Goal: Information Seeking & Learning: Stay updated

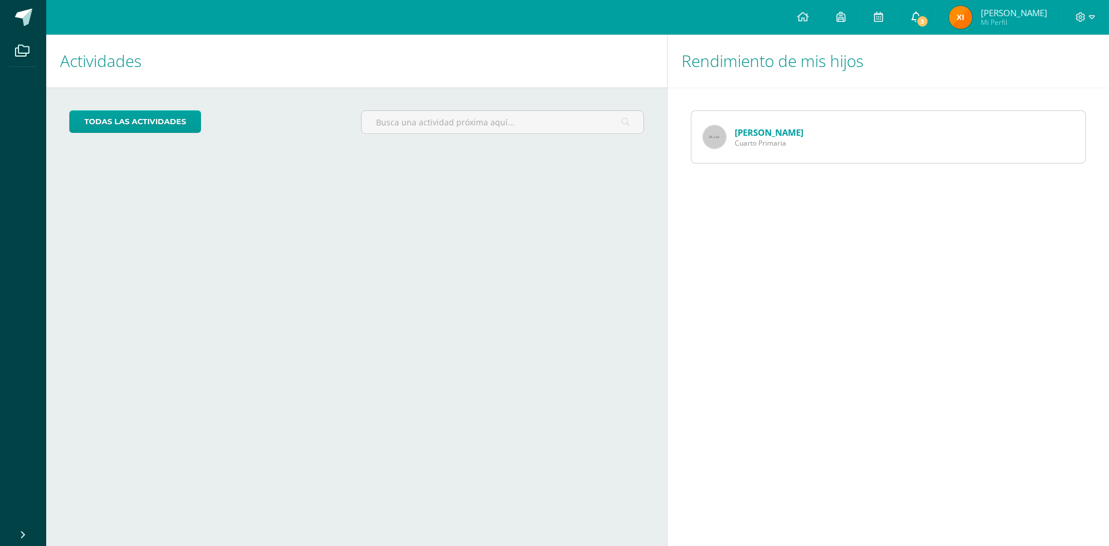
click at [929, 17] on span "3" at bounding box center [922, 21] width 13 height 13
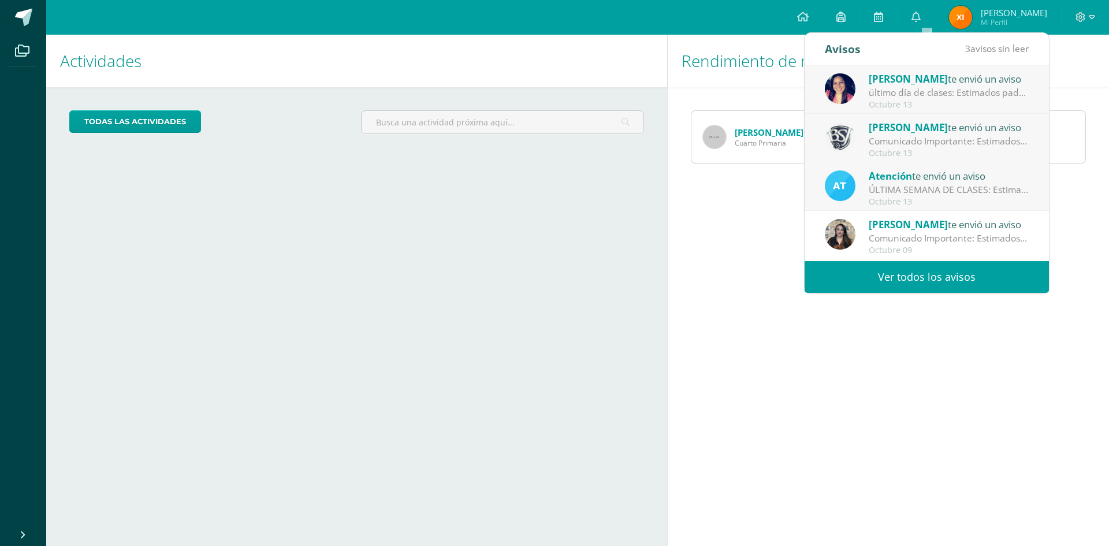
click at [979, 187] on div "ÚLTIMA SEMANA DE CLASES: Estimados padres de familia, Deseamos una semana llena…" at bounding box center [949, 189] width 161 height 13
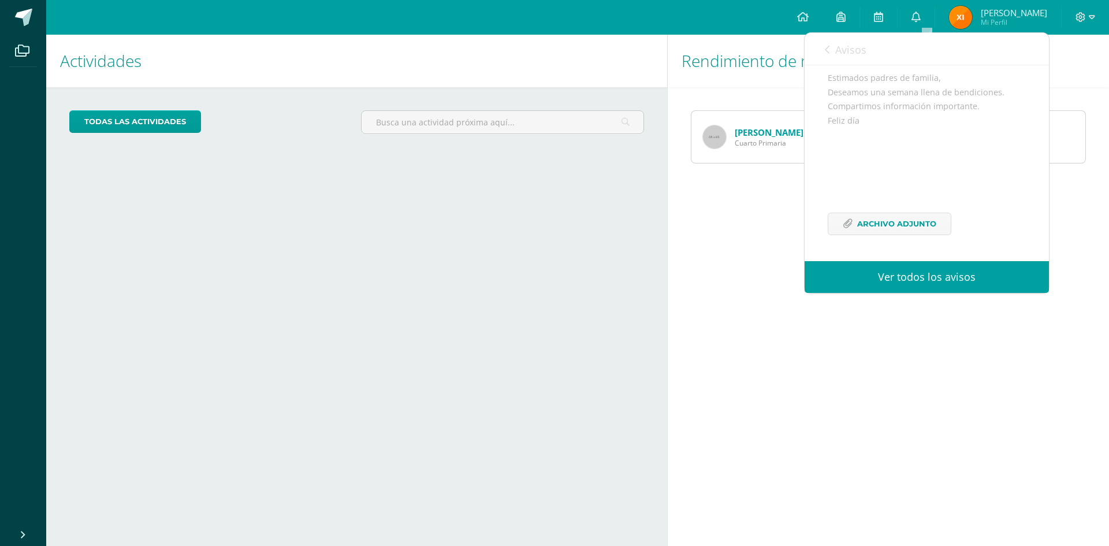
scroll to position [126, 0]
click at [909, 214] on div "Estimados padres de familia, Deseamos una semana llena de bendiciones. Comparti…" at bounding box center [927, 160] width 198 height 178
click at [909, 223] on span "Archivo Adjunto" at bounding box center [896, 223] width 79 height 21
click at [818, 54] on div "Avisos 2 avisos sin leer Avisos" at bounding box center [927, 49] width 244 height 32
click at [829, 50] on icon at bounding box center [827, 49] width 5 height 9
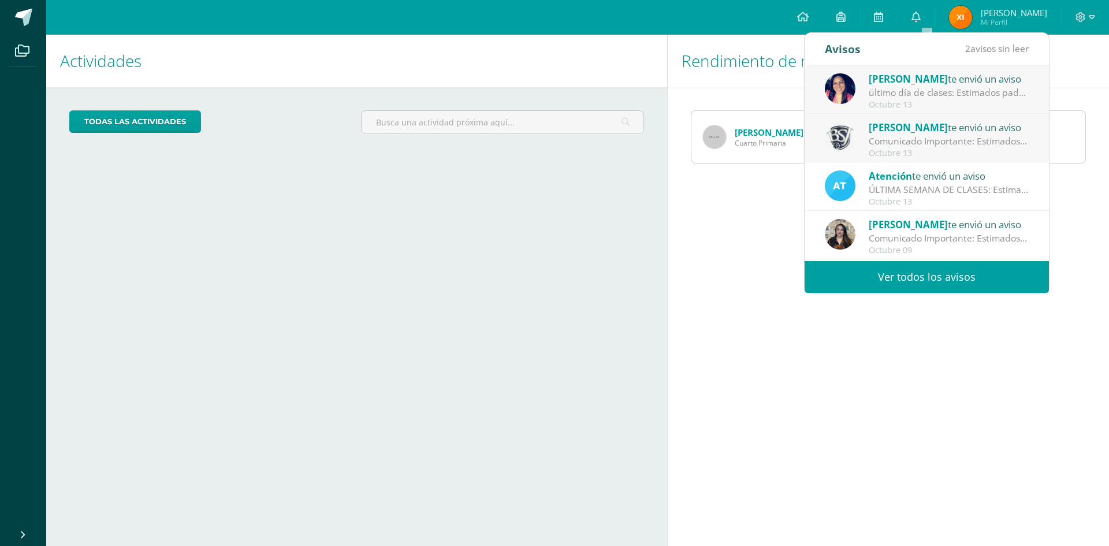
click at [900, 148] on div "Octubre 13" at bounding box center [949, 153] width 161 height 10
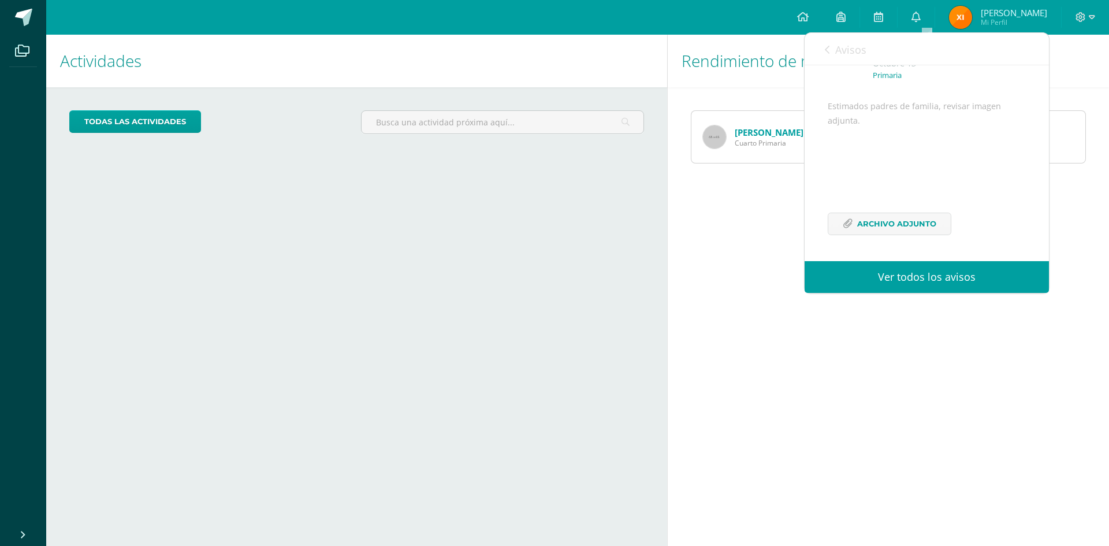
scroll to position [98, 0]
click at [893, 221] on span "Archivo Adjunto" at bounding box center [896, 223] width 79 height 21
click at [819, 47] on div "Avisos 1 avisos sin leer Avisos" at bounding box center [927, 49] width 244 height 32
click at [821, 46] on div "Avisos 1 avisos sin leer Avisos" at bounding box center [927, 49] width 244 height 32
click at [828, 49] on icon at bounding box center [827, 49] width 5 height 9
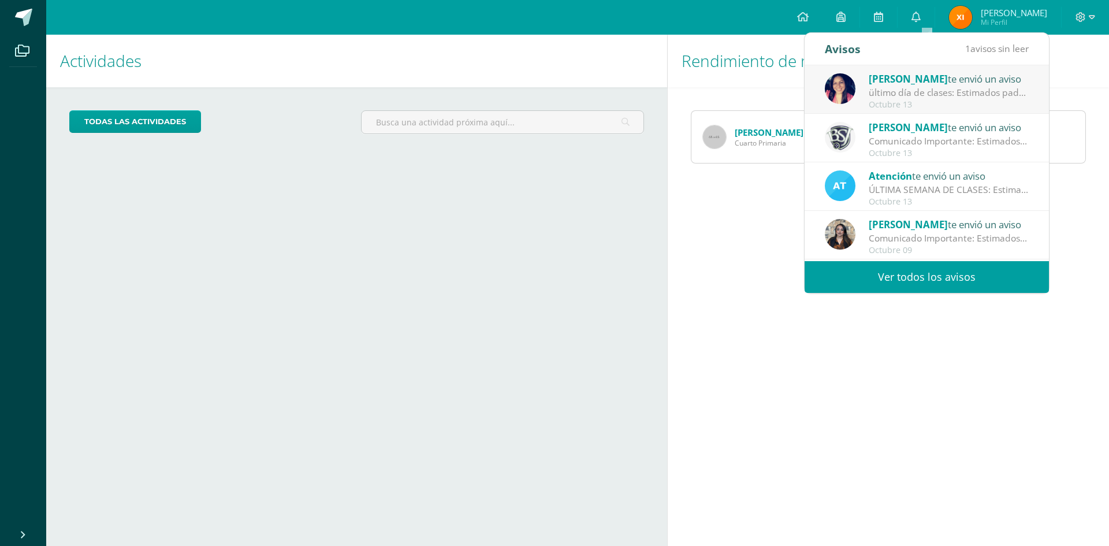
click at [849, 96] on img at bounding box center [840, 88] width 31 height 31
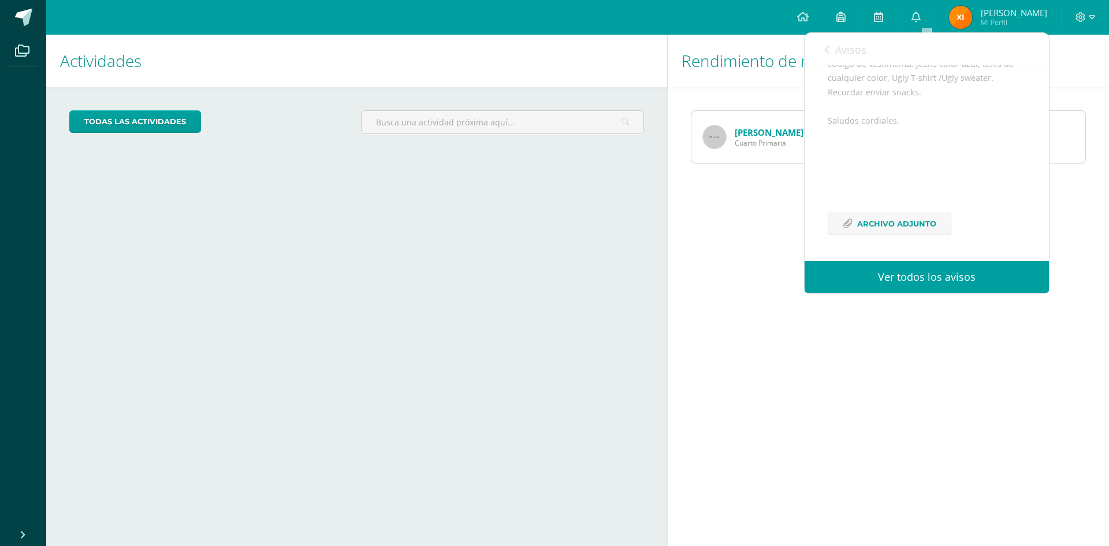
scroll to position [183, 0]
click at [902, 220] on span "Archivo Adjunto" at bounding box center [896, 223] width 79 height 21
